Goal: Check status: Check status

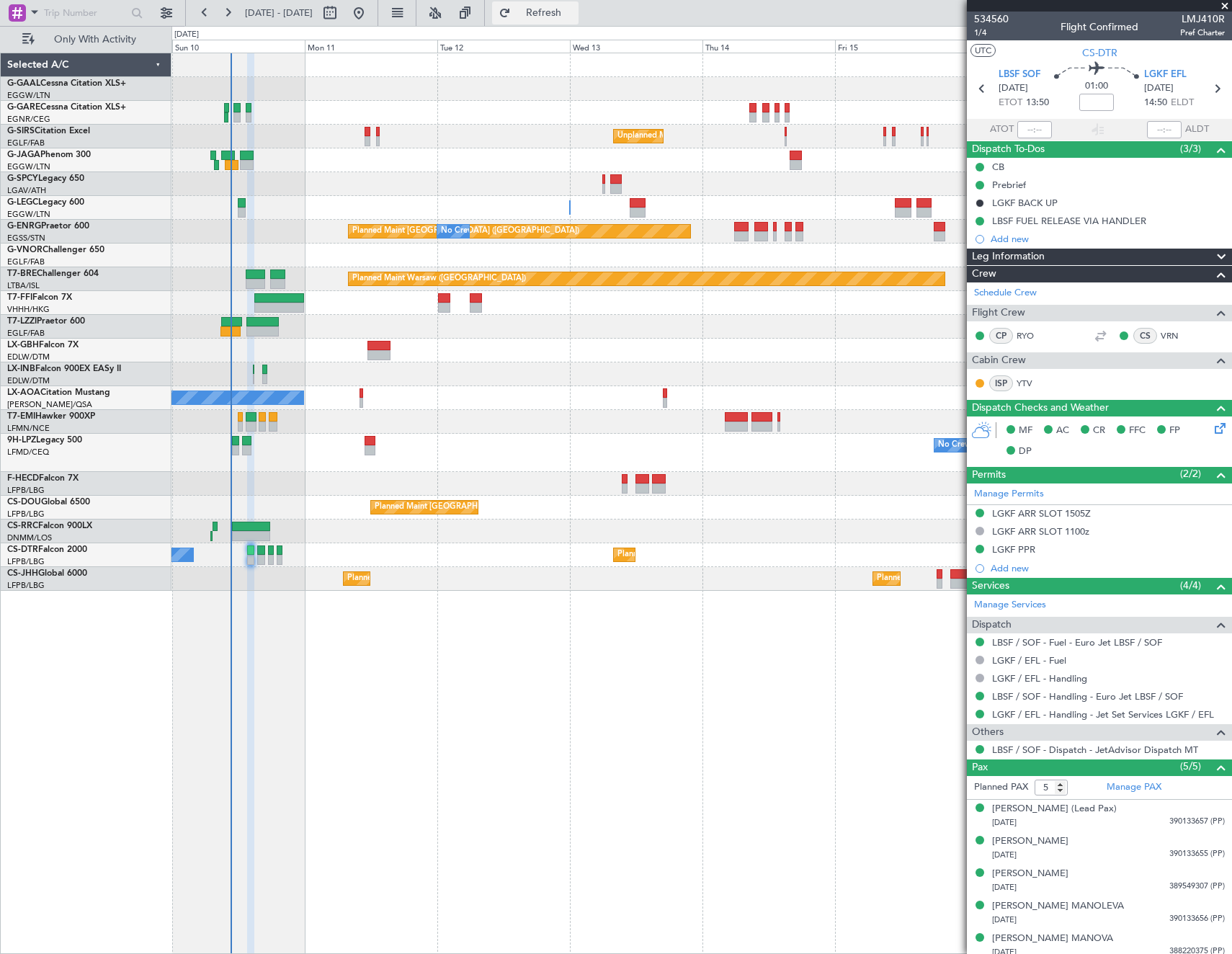
click at [574, 8] on span "Refresh" at bounding box center [543, 12] width 61 height 10
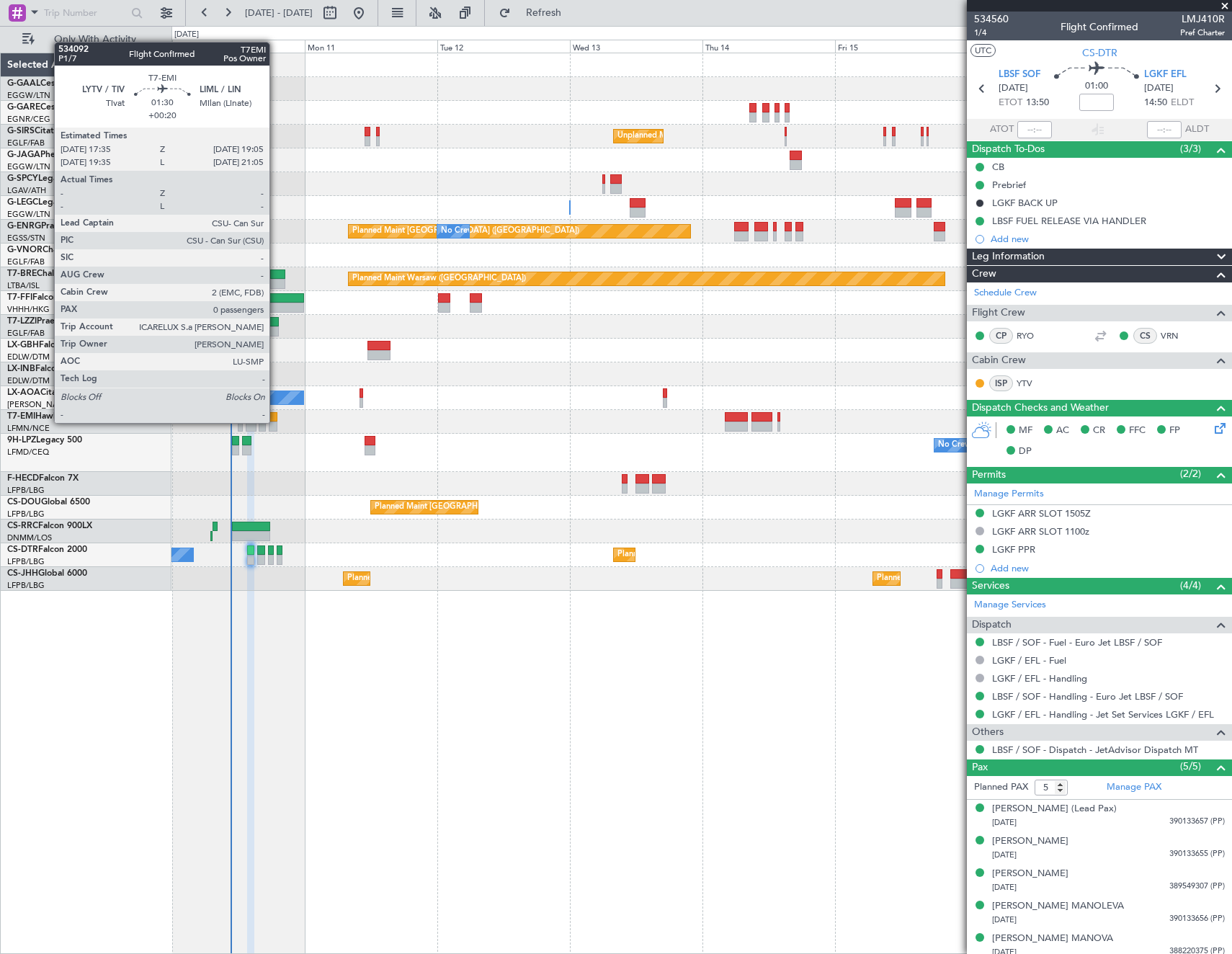
click at [276, 421] on div at bounding box center [273, 426] width 9 height 10
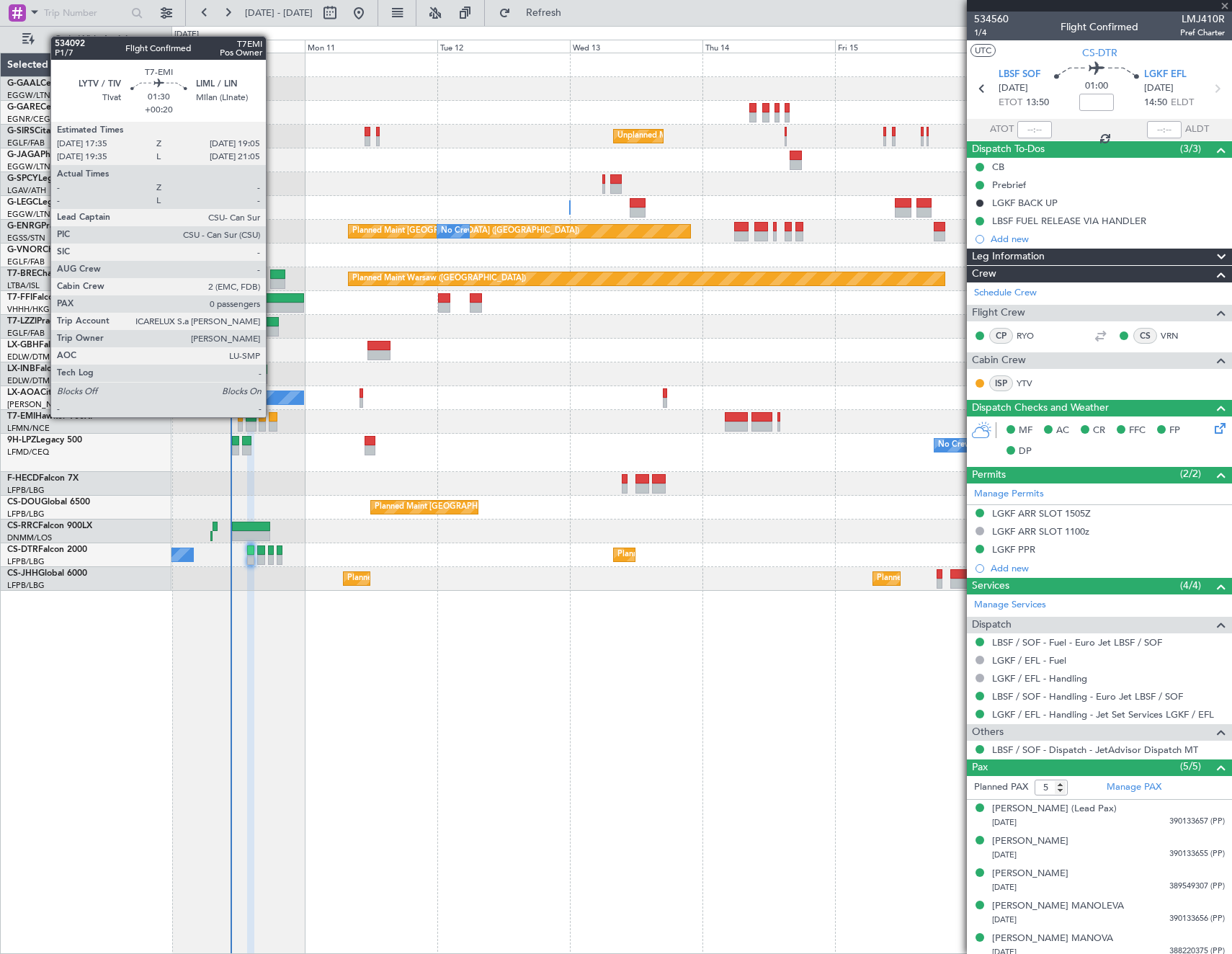
type input "+00:20"
type input "0"
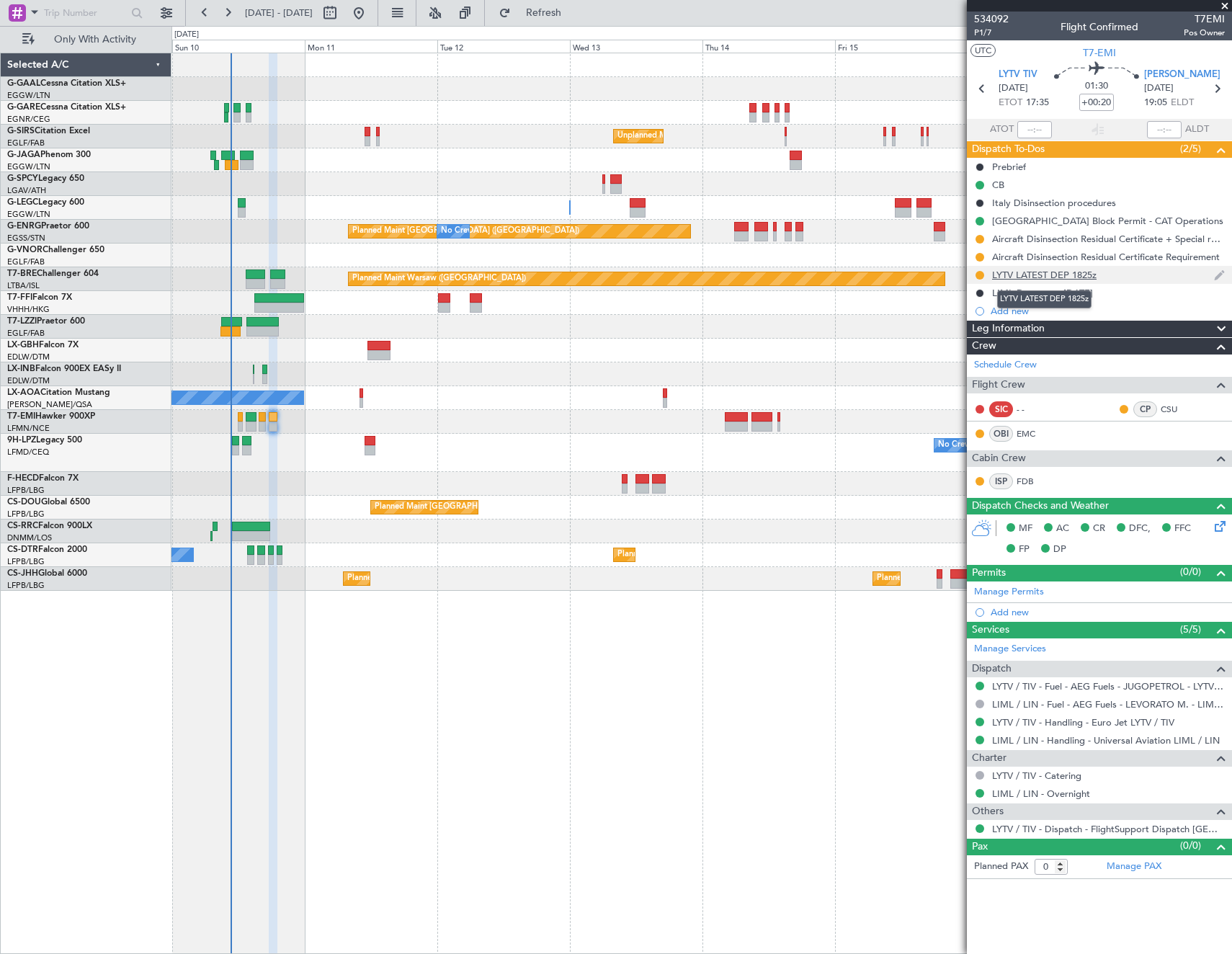
click at [1049, 273] on div "LYTV LATEST DEP 1825z" at bounding box center [1043, 275] width 104 height 12
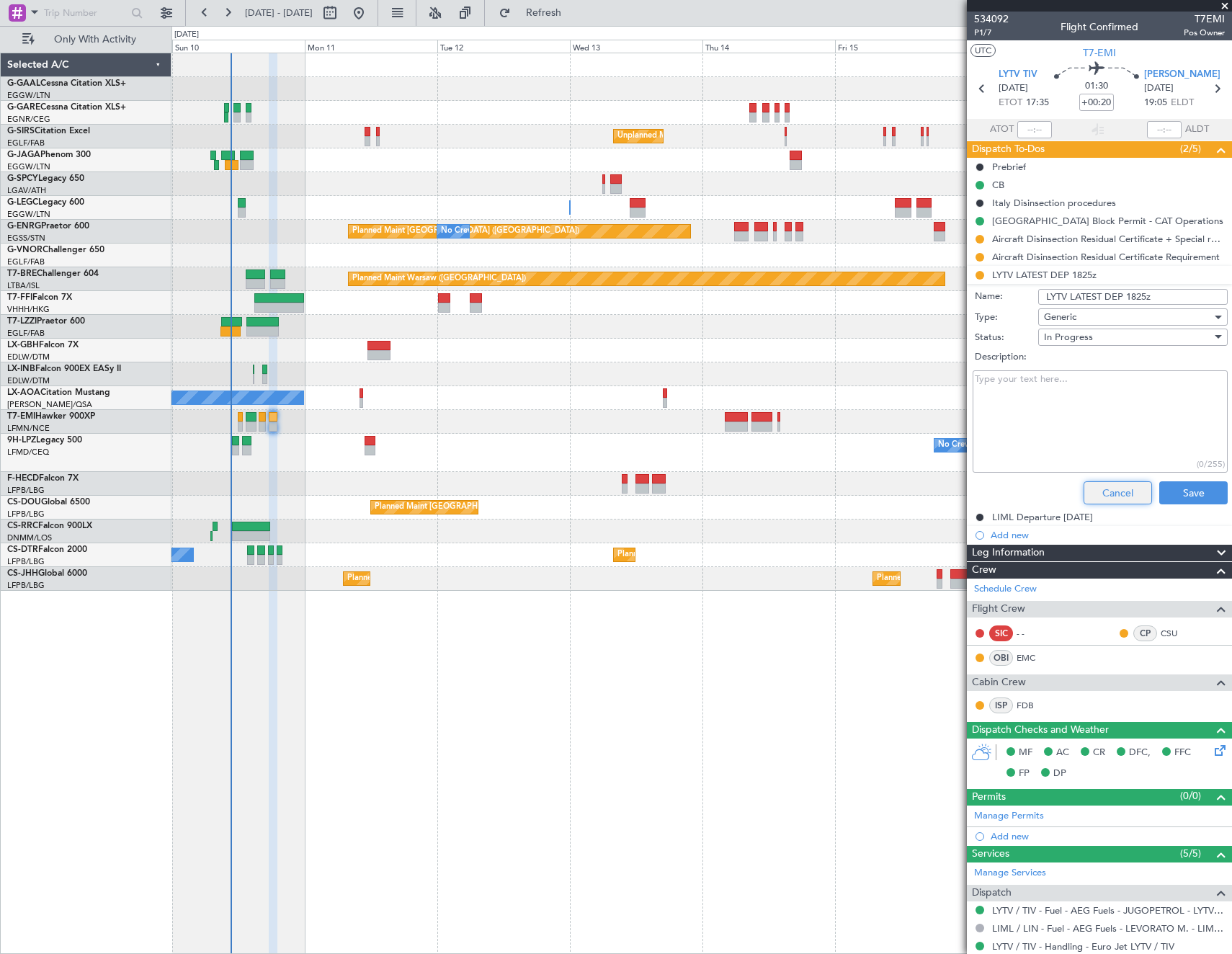
click at [1099, 492] on button "Cancel" at bounding box center [1117, 492] width 68 height 23
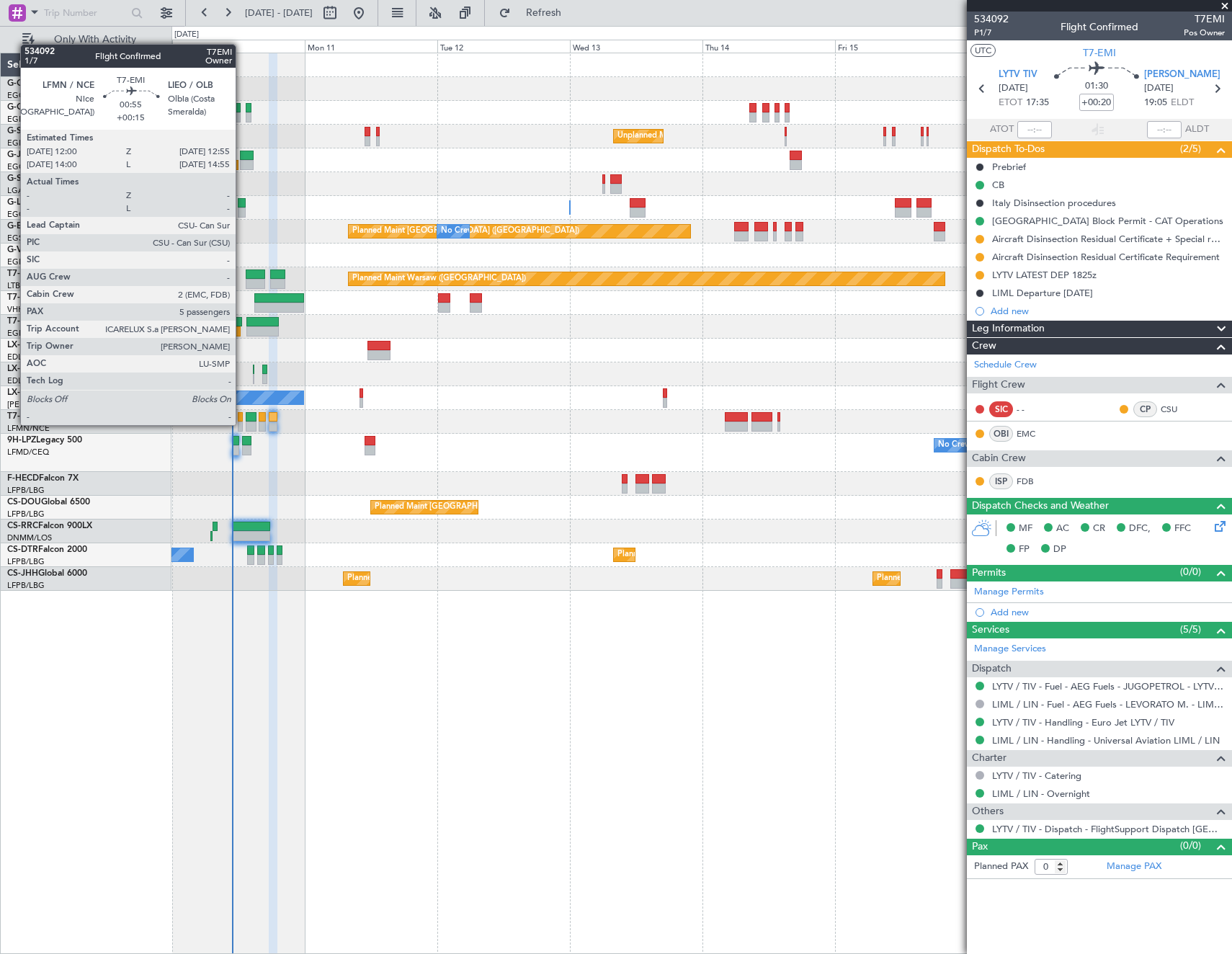
click at [242, 424] on div at bounding box center [240, 426] width 6 height 10
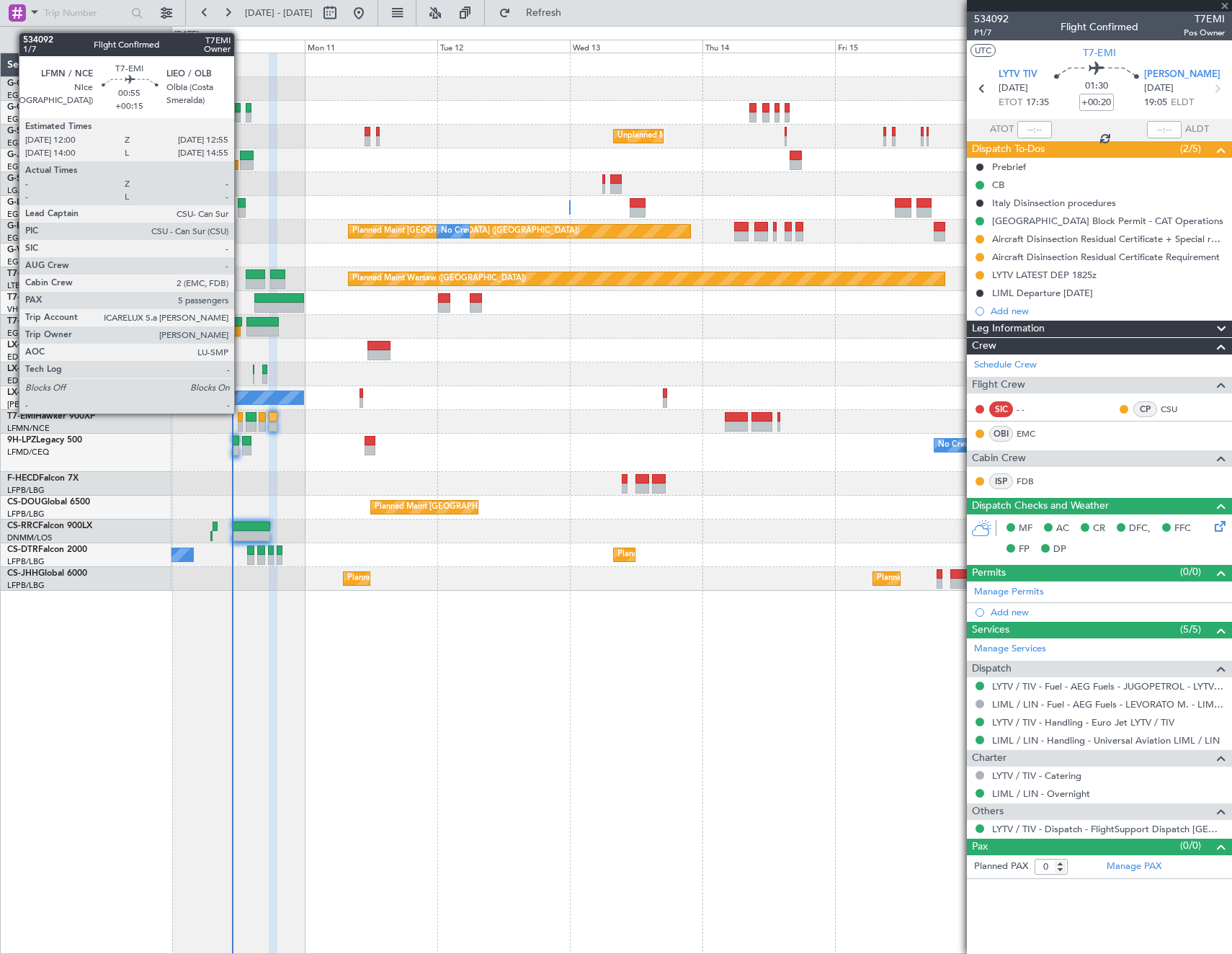
type input "+00:15"
type input "5"
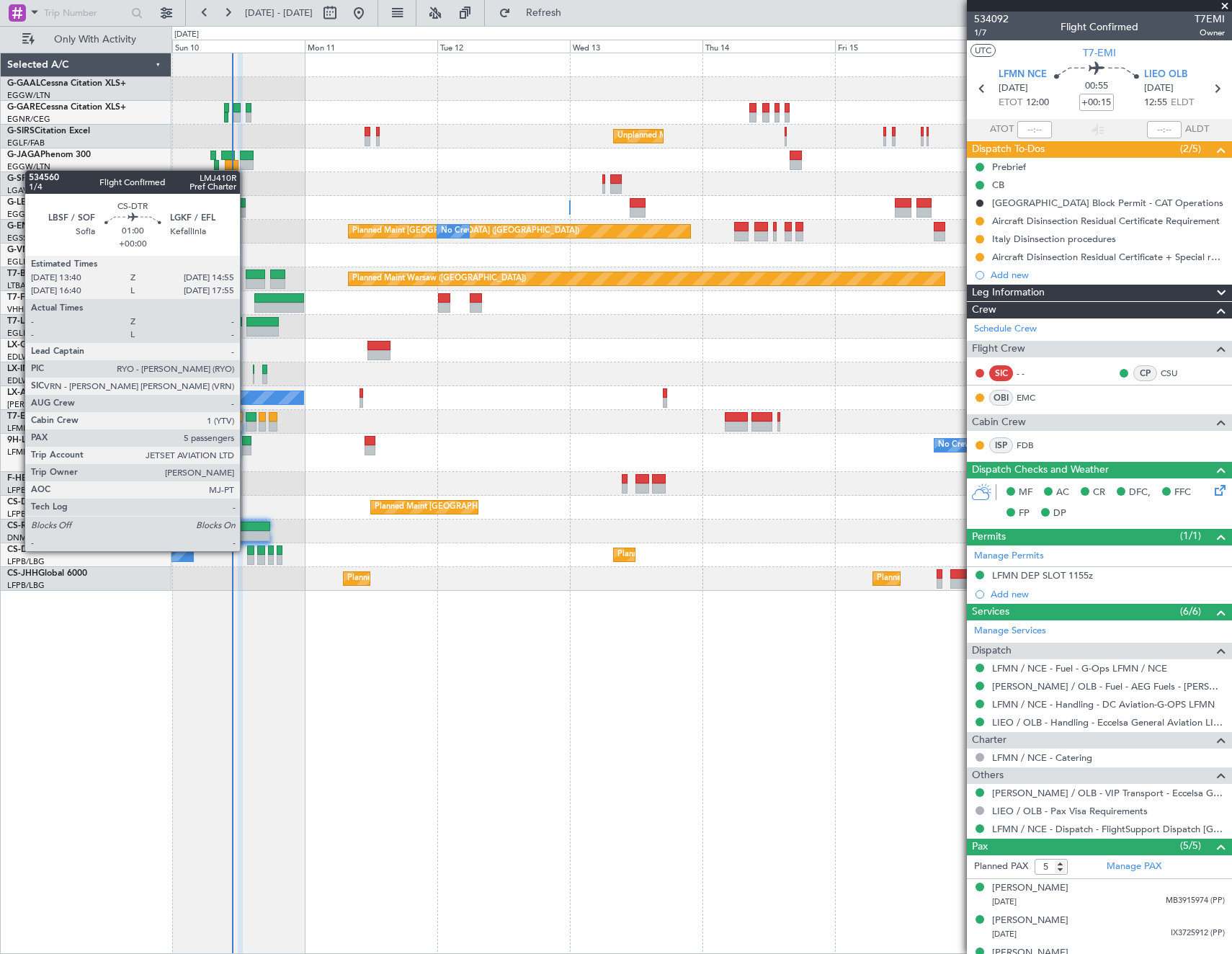
click at [247, 549] on div at bounding box center [251, 549] width 7 height 10
